Goal: Task Accomplishment & Management: Use online tool/utility

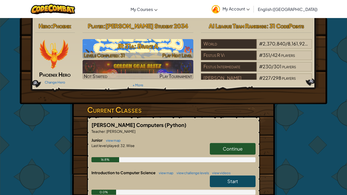
click at [128, 45] on h3 "JR 31a: Brave A" at bounding box center [138, 45] width 111 height 11
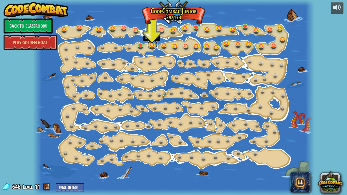
click at [151, 47] on link at bounding box center [152, 45] width 10 height 10
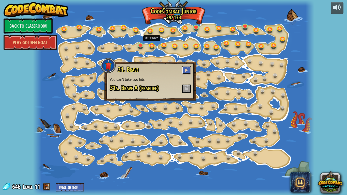
click at [184, 69] on button at bounding box center [186, 70] width 9 height 8
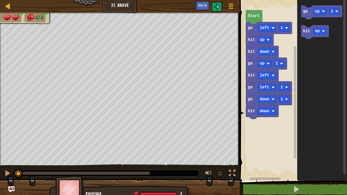
click at [240, 92] on rect "Blockly Workspace" at bounding box center [292, 89] width 109 height 184
click at [5, 174] on div at bounding box center [7, 173] width 7 height 7
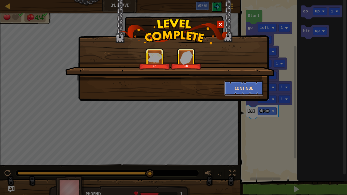
click at [238, 94] on button "Continue" at bounding box center [244, 88] width 39 height 15
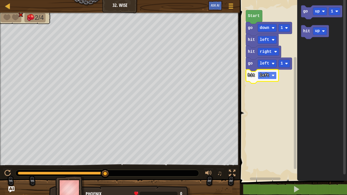
click at [263, 75] on text "left" at bounding box center [264, 75] width 9 height 5
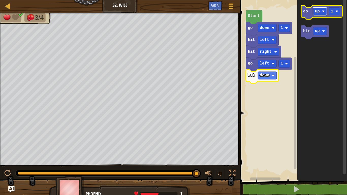
click at [320, 13] on rect "Blockly Workspace" at bounding box center [320, 11] width 14 height 8
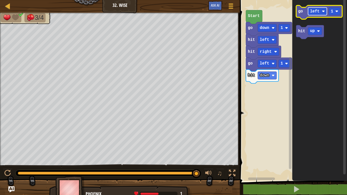
click at [318, 12] on text "left" at bounding box center [314, 11] width 9 height 5
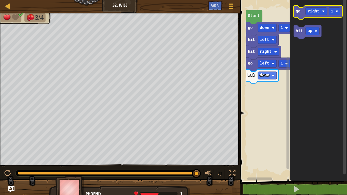
click at [296, 13] on text "go" at bounding box center [298, 11] width 5 height 5
click at [322, 10] on image "Blockly Workspace" at bounding box center [323, 11] width 3 height 3
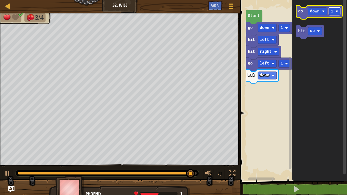
click at [333, 12] on text "1" at bounding box center [332, 11] width 2 height 5
click at [299, 16] on icon "Blockly Workspace" at bounding box center [319, 12] width 46 height 14
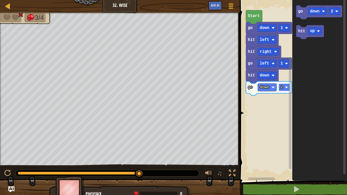
click at [283, 86] on text "2" at bounding box center [282, 87] width 2 height 5
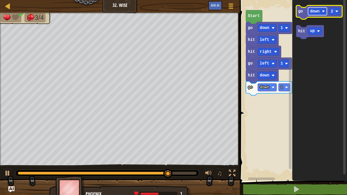
click at [311, 8] on rect "Blockly Workspace" at bounding box center [317, 11] width 19 height 8
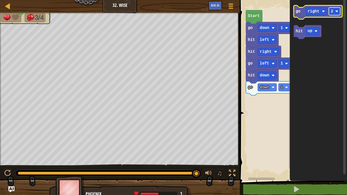
click at [338, 12] on image "Blockly Workspace" at bounding box center [337, 11] width 3 height 3
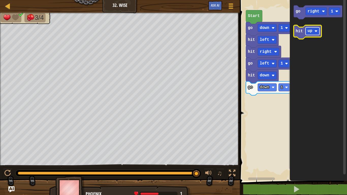
click at [318, 32] on rect "Blockly Workspace" at bounding box center [313, 31] width 14 height 8
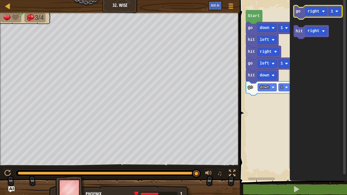
click at [296, 14] on icon "Blockly Workspace" at bounding box center [318, 12] width 49 height 14
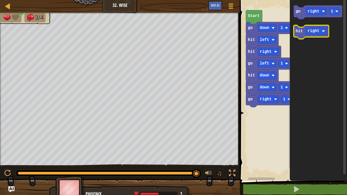
click at [301, 31] on text "hit" at bounding box center [299, 31] width 7 height 5
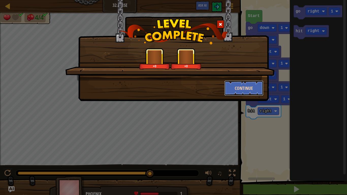
click at [242, 89] on button "Continue" at bounding box center [244, 88] width 39 height 15
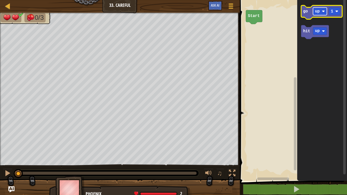
click at [324, 12] on image "Blockly Workspace" at bounding box center [323, 11] width 3 height 3
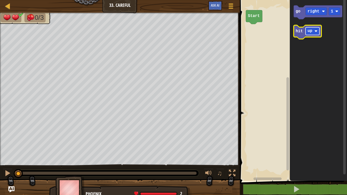
click at [313, 32] on rect "Blockly Workspace" at bounding box center [313, 31] width 14 height 8
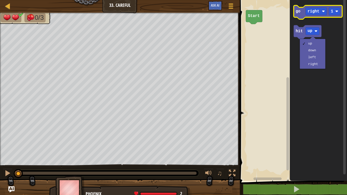
click at [298, 11] on text "go" at bounding box center [298, 11] width 5 height 5
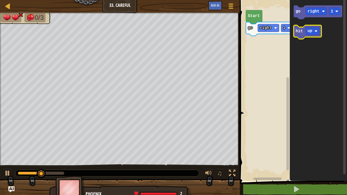
click at [301, 33] on text "hit" at bounding box center [299, 31] width 7 height 5
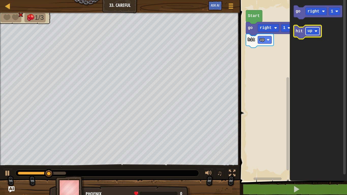
click at [311, 28] on rect "Blockly Workspace" at bounding box center [313, 31] width 14 height 8
click at [297, 37] on icon "Blockly Workspace" at bounding box center [310, 32] width 33 height 14
click at [298, 30] on text "hit" at bounding box center [299, 31] width 7 height 5
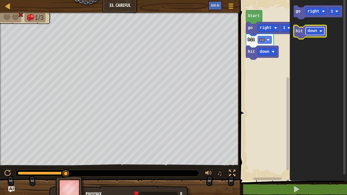
click at [312, 31] on text "down" at bounding box center [312, 31] width 9 height 5
click at [301, 32] on text "hit" at bounding box center [299, 31] width 7 height 5
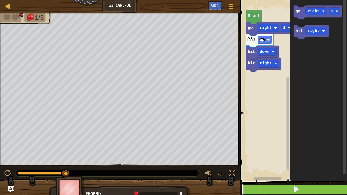
click at [259, 188] on button at bounding box center [296, 190] width 109 height 12
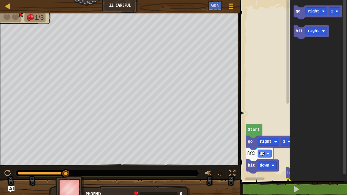
click at [296, 58] on div "Start go right 1 hit up hit down hit right go right 1 hit right" at bounding box center [292, 89] width 109 height 184
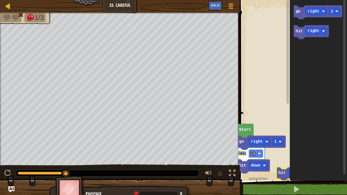
click at [286, 57] on rect "Blockly Workspace" at bounding box center [288, 88] width 4 height 180
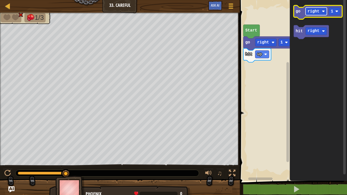
click at [324, 11] on image "Blockly Workspace" at bounding box center [323, 11] width 3 height 3
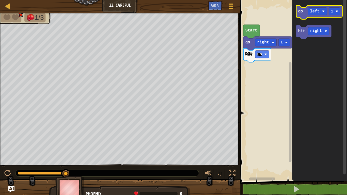
click at [301, 16] on icon "Blockly Workspace" at bounding box center [319, 12] width 46 height 14
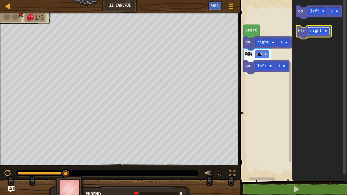
click at [313, 32] on text "right" at bounding box center [316, 31] width 12 height 5
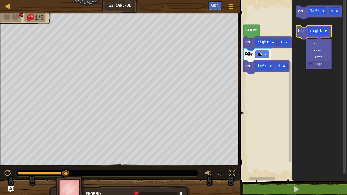
click at [300, 28] on icon "Blockly Workspace" at bounding box center [313, 32] width 35 height 14
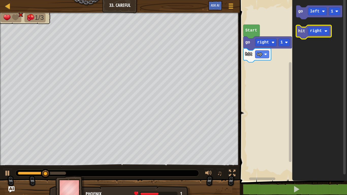
click at [300, 33] on text "hit" at bounding box center [301, 31] width 7 height 5
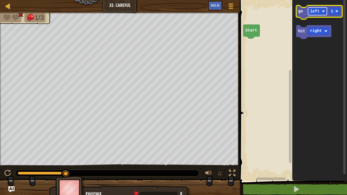
click at [313, 10] on text "left" at bounding box center [314, 11] width 9 height 5
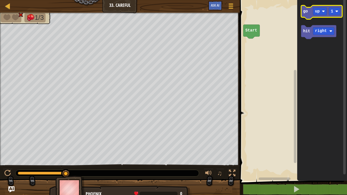
click at [303, 7] on icon "Blockly Workspace" at bounding box center [322, 12] width 41 height 14
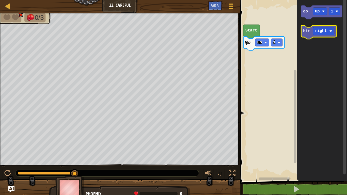
click at [304, 34] on icon "Blockly Workspace" at bounding box center [319, 32] width 35 height 14
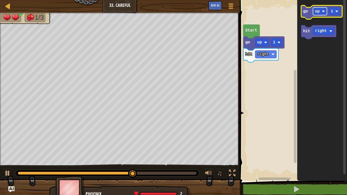
click at [313, 10] on rect "Blockly Workspace" at bounding box center [320, 11] width 14 height 8
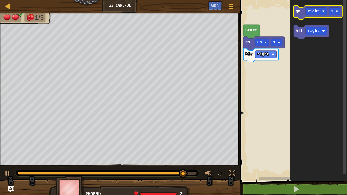
click at [298, 13] on text "go" at bounding box center [298, 11] width 5 height 5
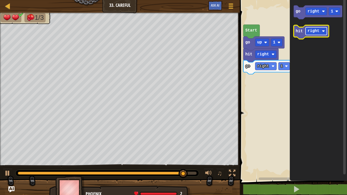
click at [319, 31] on rect "Blockly Workspace" at bounding box center [316, 31] width 21 height 8
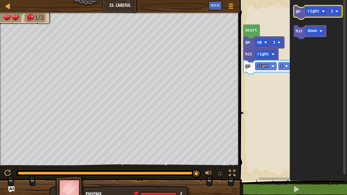
click at [300, 16] on icon "Blockly Workspace" at bounding box center [318, 12] width 49 height 14
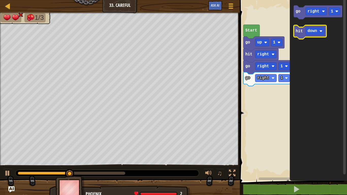
click at [300, 29] on text "hit" at bounding box center [299, 31] width 7 height 5
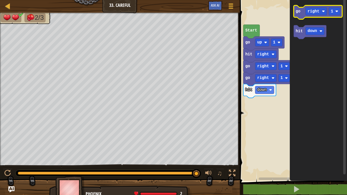
click at [317, 17] on icon "Blockly Workspace" at bounding box center [318, 12] width 49 height 14
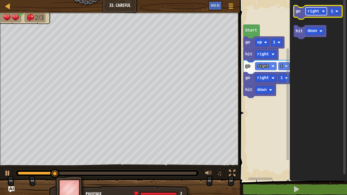
click at [316, 12] on text "right" at bounding box center [314, 11] width 12 height 5
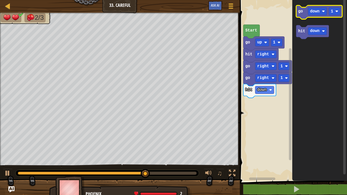
click at [302, 14] on icon "Blockly Workspace" at bounding box center [319, 12] width 46 height 14
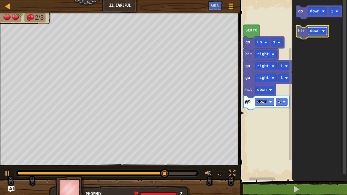
click at [318, 32] on text "down" at bounding box center [314, 31] width 9 height 5
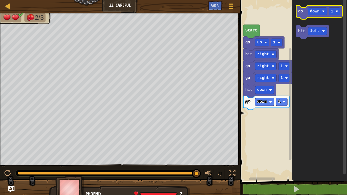
click at [308, 19] on rect "Blockly Workspace" at bounding box center [319, 12] width 46 height 14
click at [300, 8] on icon "Blockly Workspace" at bounding box center [319, 12] width 46 height 14
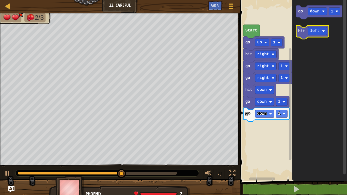
click at [301, 33] on text "hit" at bounding box center [301, 31] width 7 height 5
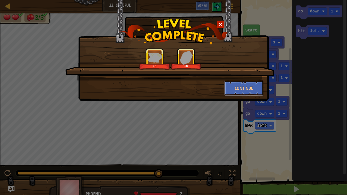
click at [245, 93] on button "Continue" at bounding box center [244, 88] width 39 height 15
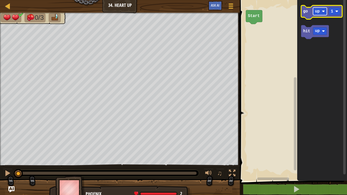
click at [319, 12] on text "up" at bounding box center [317, 11] width 5 height 5
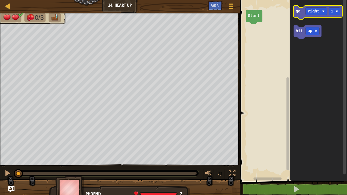
click at [299, 14] on icon "Blockly Workspace" at bounding box center [318, 12] width 49 height 14
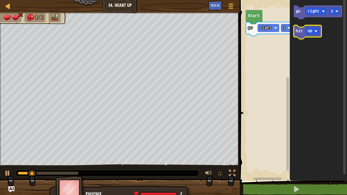
click at [296, 30] on text "hit" at bounding box center [299, 31] width 7 height 5
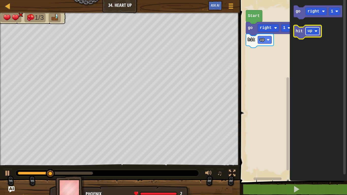
click at [306, 33] on rect "Blockly Workspace" at bounding box center [313, 31] width 14 height 8
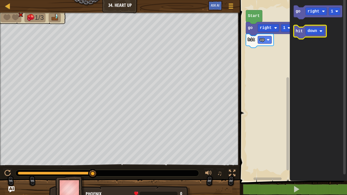
click at [300, 32] on text "hit" at bounding box center [299, 31] width 7 height 5
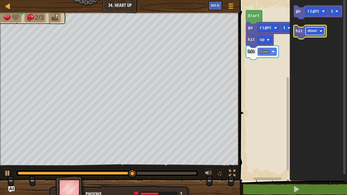
click at [311, 30] on text "down" at bounding box center [312, 31] width 9 height 5
click at [300, 38] on icon "Blockly Workspace" at bounding box center [311, 32] width 35 height 14
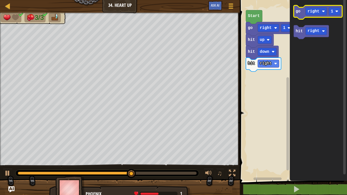
click at [299, 16] on icon "Blockly Workspace" at bounding box center [318, 12] width 49 height 14
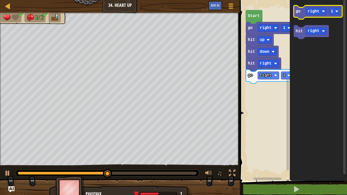
click at [303, 14] on icon "Blockly Workspace" at bounding box center [318, 12] width 49 height 14
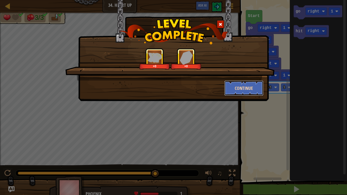
click at [244, 89] on button "Continue" at bounding box center [244, 88] width 39 height 15
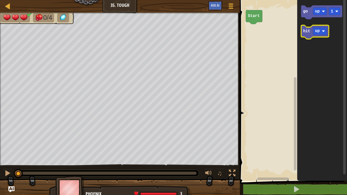
click at [313, 32] on icon "Blockly Workspace" at bounding box center [316, 32] width 28 height 14
click at [320, 29] on text "up" at bounding box center [317, 31] width 5 height 5
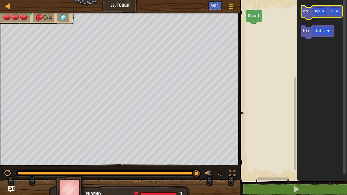
click at [303, 10] on icon "Blockly Workspace" at bounding box center [322, 12] width 41 height 14
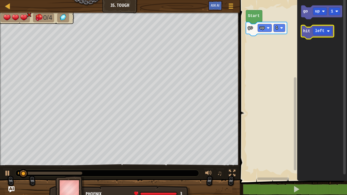
click at [306, 29] on text "hit" at bounding box center [307, 31] width 7 height 5
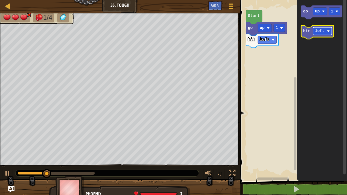
click at [317, 32] on text "left" at bounding box center [319, 31] width 9 height 5
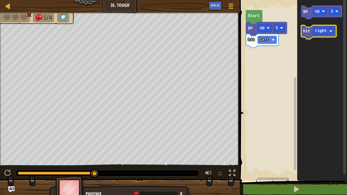
click at [304, 28] on icon "Blockly Workspace" at bounding box center [319, 32] width 35 height 14
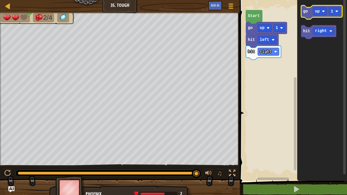
click at [308, 6] on rect "Blockly Workspace" at bounding box center [322, 12] width 41 height 14
click at [308, 11] on icon "Blockly Workspace" at bounding box center [322, 12] width 41 height 14
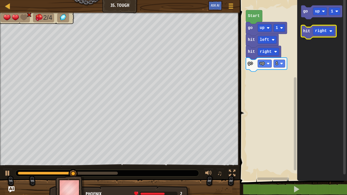
click at [308, 31] on text "hit" at bounding box center [307, 31] width 7 height 5
click at [318, 30] on text "right" at bounding box center [321, 31] width 12 height 5
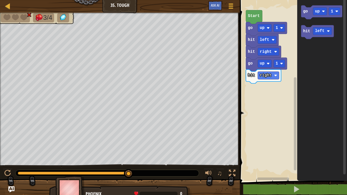
click at [301, 36] on icon "Blockly Workspace" at bounding box center [322, 89] width 50 height 184
click at [303, 34] on icon "Blockly Workspace" at bounding box center [318, 32] width 33 height 14
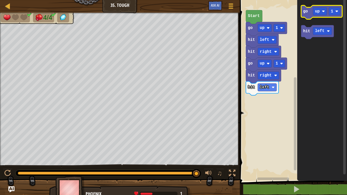
click at [309, 10] on icon "Blockly Workspace" at bounding box center [322, 12] width 41 height 14
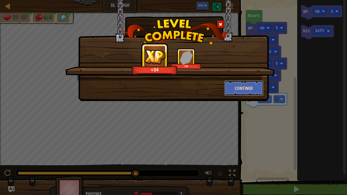
click at [244, 91] on button "Continue" at bounding box center [244, 88] width 39 height 15
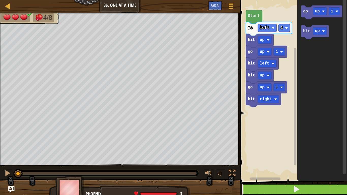
click at [270, 188] on button at bounding box center [296, 190] width 109 height 12
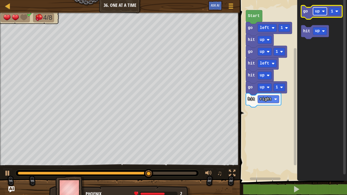
click at [317, 13] on text "up" at bounding box center [317, 11] width 5 height 5
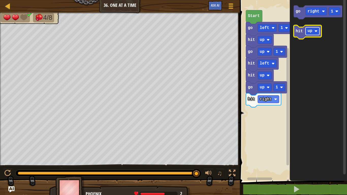
click at [314, 31] on rect "Blockly Workspace" at bounding box center [313, 31] width 14 height 8
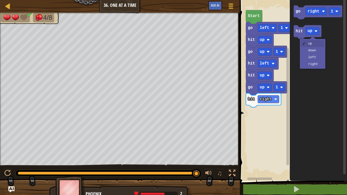
click at [314, 82] on icon "Blockly Workspace" at bounding box center [318, 89] width 57 height 184
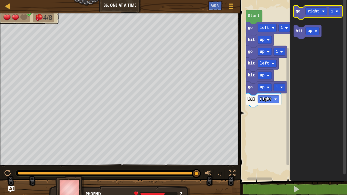
click at [297, 12] on text "go" at bounding box center [298, 11] width 5 height 5
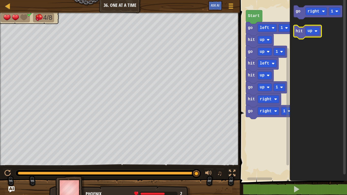
click at [298, 33] on text "hit" at bounding box center [299, 31] width 7 height 5
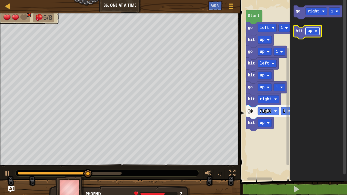
click at [309, 33] on text "up" at bounding box center [310, 31] width 5 height 5
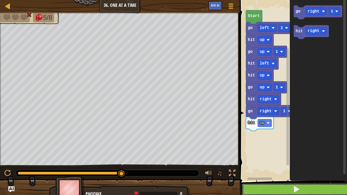
click at [288, 185] on button at bounding box center [296, 190] width 109 height 12
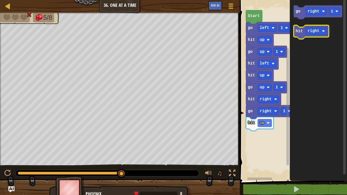
click at [303, 33] on icon "Blockly Workspace" at bounding box center [311, 32] width 35 height 14
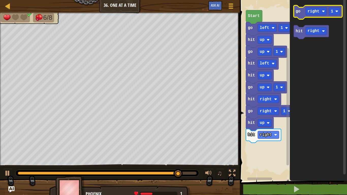
click at [302, 15] on icon "Blockly Workspace" at bounding box center [318, 12] width 49 height 14
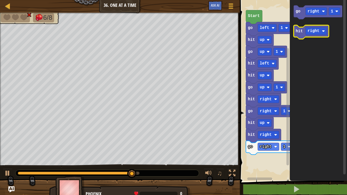
click at [305, 32] on icon "Blockly Workspace" at bounding box center [311, 32] width 35 height 14
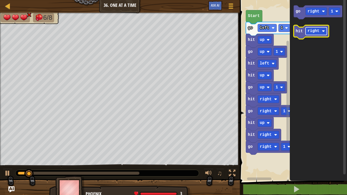
click at [318, 31] on text "right" at bounding box center [314, 31] width 12 height 5
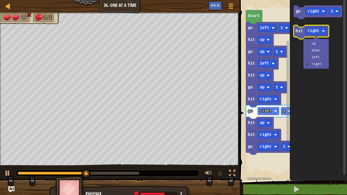
click at [302, 32] on text "hit" at bounding box center [299, 31] width 7 height 5
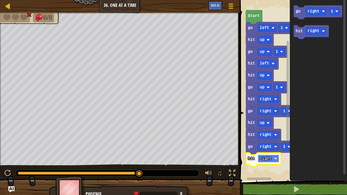
click at [263, 159] on text "right" at bounding box center [266, 159] width 12 height 5
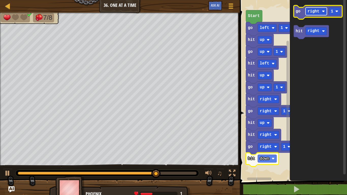
click at [310, 11] on text "right" at bounding box center [314, 11] width 12 height 5
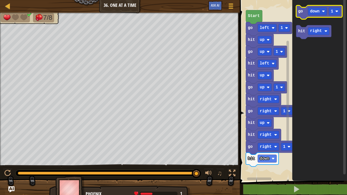
click at [303, 9] on icon "Blockly Workspace" at bounding box center [319, 12] width 46 height 14
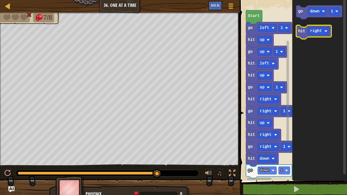
click at [299, 35] on icon "Blockly Workspace" at bounding box center [313, 32] width 35 height 14
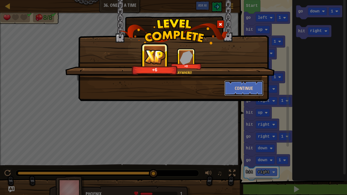
click at [234, 95] on button "Continue" at bounding box center [244, 88] width 39 height 15
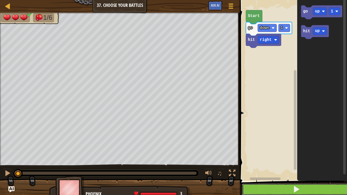
click at [261, 188] on button at bounding box center [296, 190] width 109 height 12
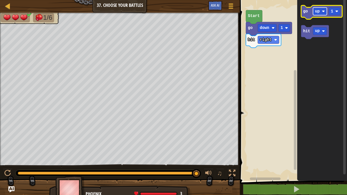
click at [323, 13] on rect "Blockly Workspace" at bounding box center [320, 11] width 14 height 8
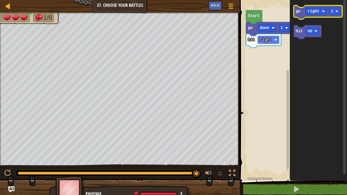
click at [301, 18] on icon "Blockly Workspace" at bounding box center [318, 12] width 49 height 14
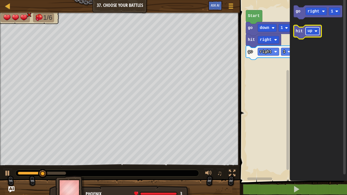
click at [308, 31] on text "up" at bounding box center [310, 31] width 5 height 5
click at [301, 35] on icon "Blockly Workspace" at bounding box center [310, 32] width 33 height 14
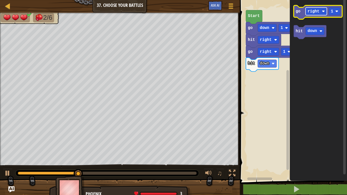
click at [315, 9] on text "right" at bounding box center [314, 11] width 12 height 5
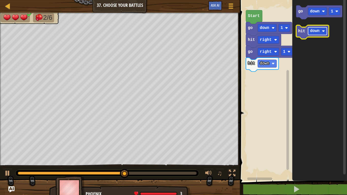
click at [316, 32] on text "down" at bounding box center [314, 31] width 9 height 5
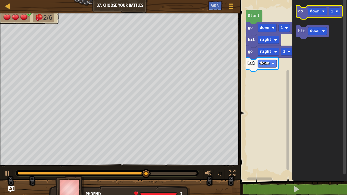
click at [300, 18] on rect "Blockly Workspace" at bounding box center [319, 12] width 46 height 14
click at [302, 15] on icon "Blockly Workspace" at bounding box center [319, 12] width 46 height 14
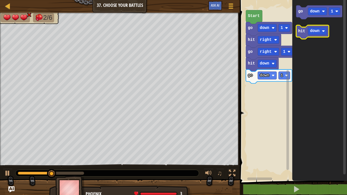
click at [302, 32] on text "hit" at bounding box center [301, 31] width 7 height 5
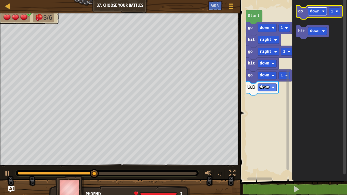
click at [315, 13] on text "down" at bounding box center [314, 11] width 9 height 5
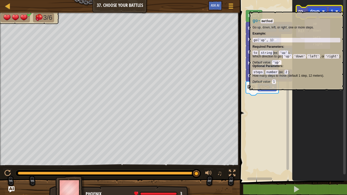
click at [299, 9] on text "go" at bounding box center [300, 11] width 5 height 5
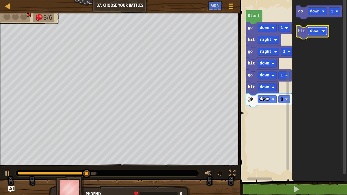
click at [311, 31] on text "down" at bounding box center [314, 31] width 9 height 5
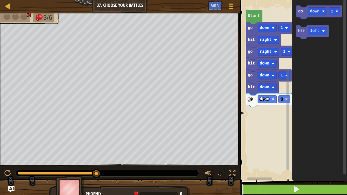
click at [285, 187] on button at bounding box center [296, 190] width 109 height 12
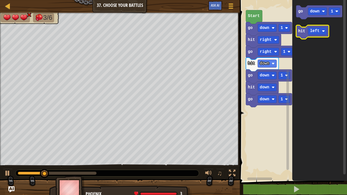
click at [301, 32] on text "hit" at bounding box center [301, 31] width 7 height 5
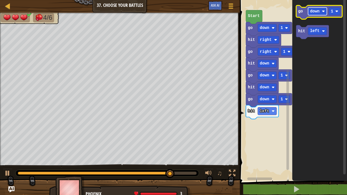
click at [316, 15] on rect "Blockly Workspace" at bounding box center [317, 11] width 19 height 8
click at [302, 12] on text "go" at bounding box center [300, 11] width 5 height 5
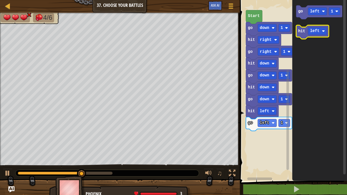
click at [301, 33] on text "hit" at bounding box center [301, 31] width 7 height 5
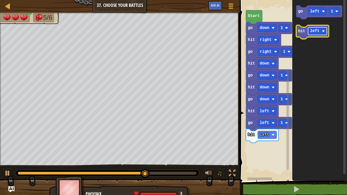
click at [314, 29] on text "left" at bounding box center [314, 31] width 9 height 5
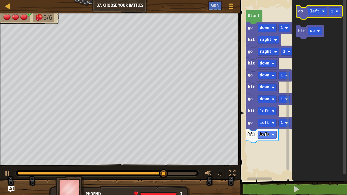
click at [299, 13] on text "go" at bounding box center [300, 11] width 5 height 5
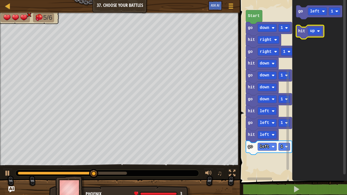
click at [301, 30] on text "hit" at bounding box center [301, 31] width 7 height 5
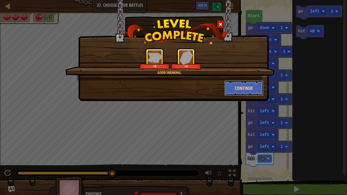
click at [243, 88] on button "Continue" at bounding box center [244, 88] width 39 height 15
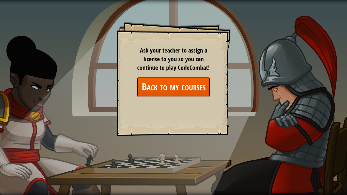
click at [173, 79] on link "Back to my courses" at bounding box center [174, 87] width 74 height 20
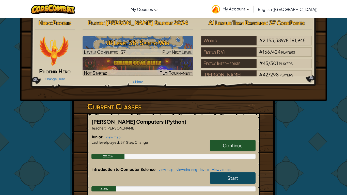
scroll to position [3, 0]
